Goal: Navigation & Orientation: Find specific page/section

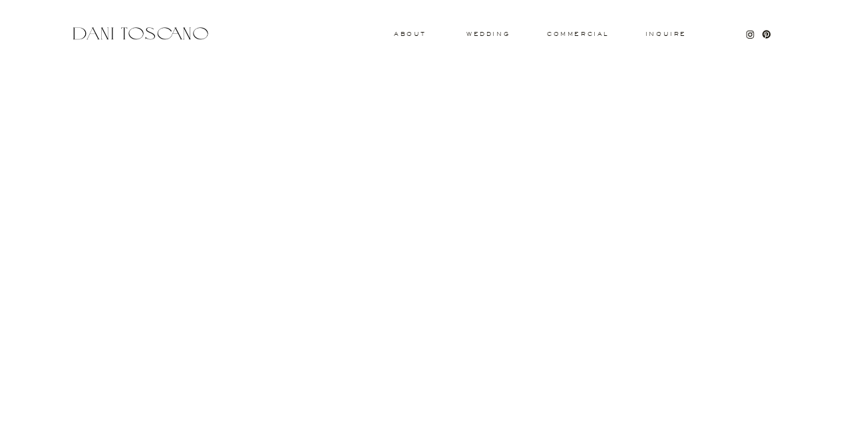
scroll to position [1337, 0]
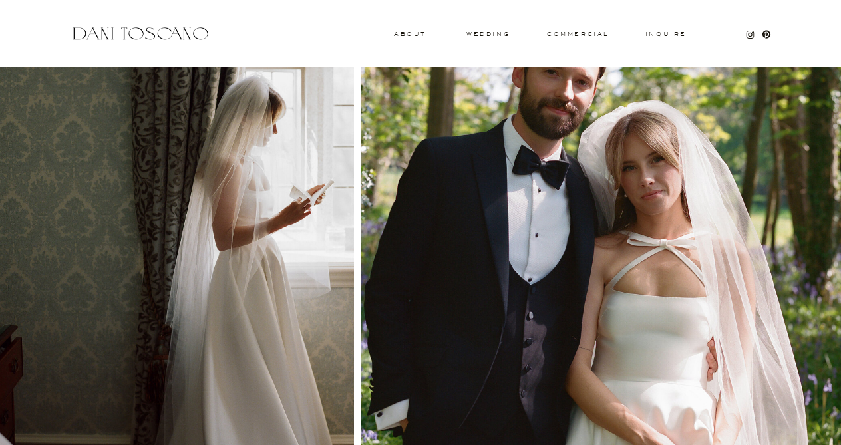
click at [496, 38] on div at bounding box center [603, 229] width 485 height 467
click at [493, 29] on div at bounding box center [603, 229] width 485 height 467
click at [493, 35] on h3 "wedding" at bounding box center [488, 33] width 43 height 5
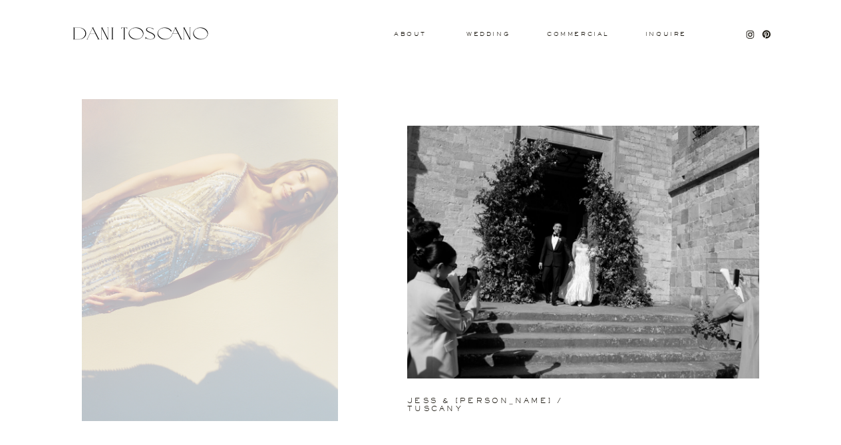
click at [316, 330] on div at bounding box center [210, 260] width 256 height 322
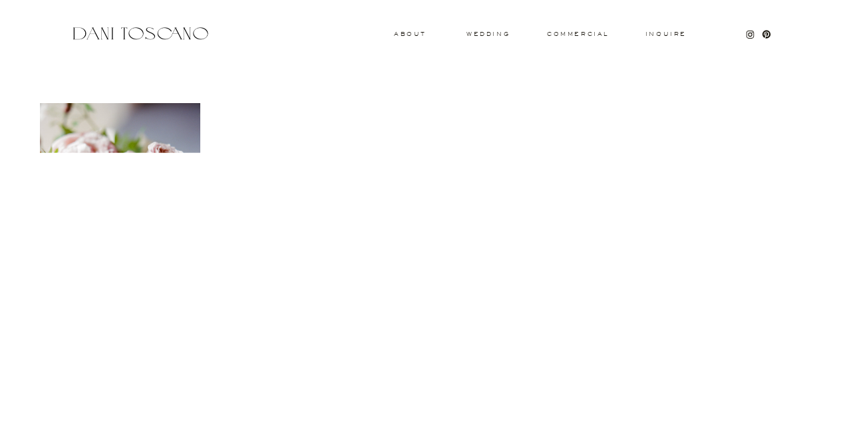
scroll to position [1643, 0]
